Goal: Transaction & Acquisition: Obtain resource

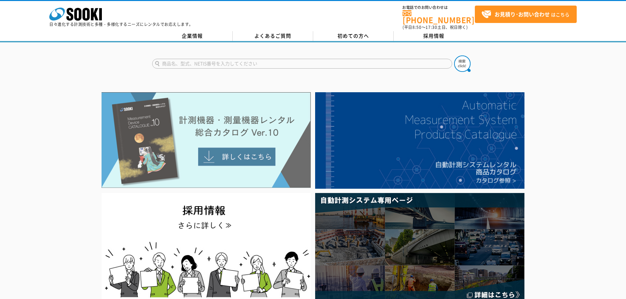
click at [248, 128] on img at bounding box center [206, 140] width 209 height 96
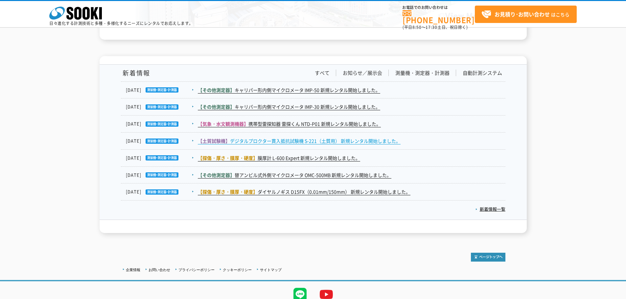
scroll to position [953, 0]
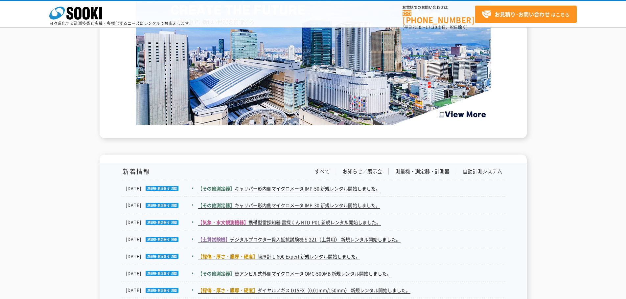
click at [321, 193] on dd "【その他測定器】 キャリパー形内側マイクロメータ IMP-50 新規レンタル開始しました。" at bounding box center [313, 188] width 385 height 17
click at [323, 190] on link "【その他測定器】 キャリパー形内側マイクロメータ IMP-50 新規レンタル開始しました。" at bounding box center [289, 188] width 182 height 7
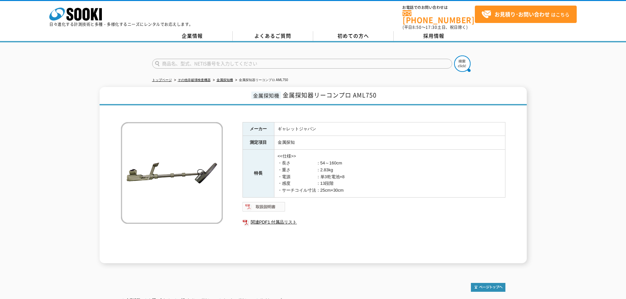
click at [269, 202] on img at bounding box center [264, 207] width 43 height 11
